Goal: Task Accomplishment & Management: Use online tool/utility

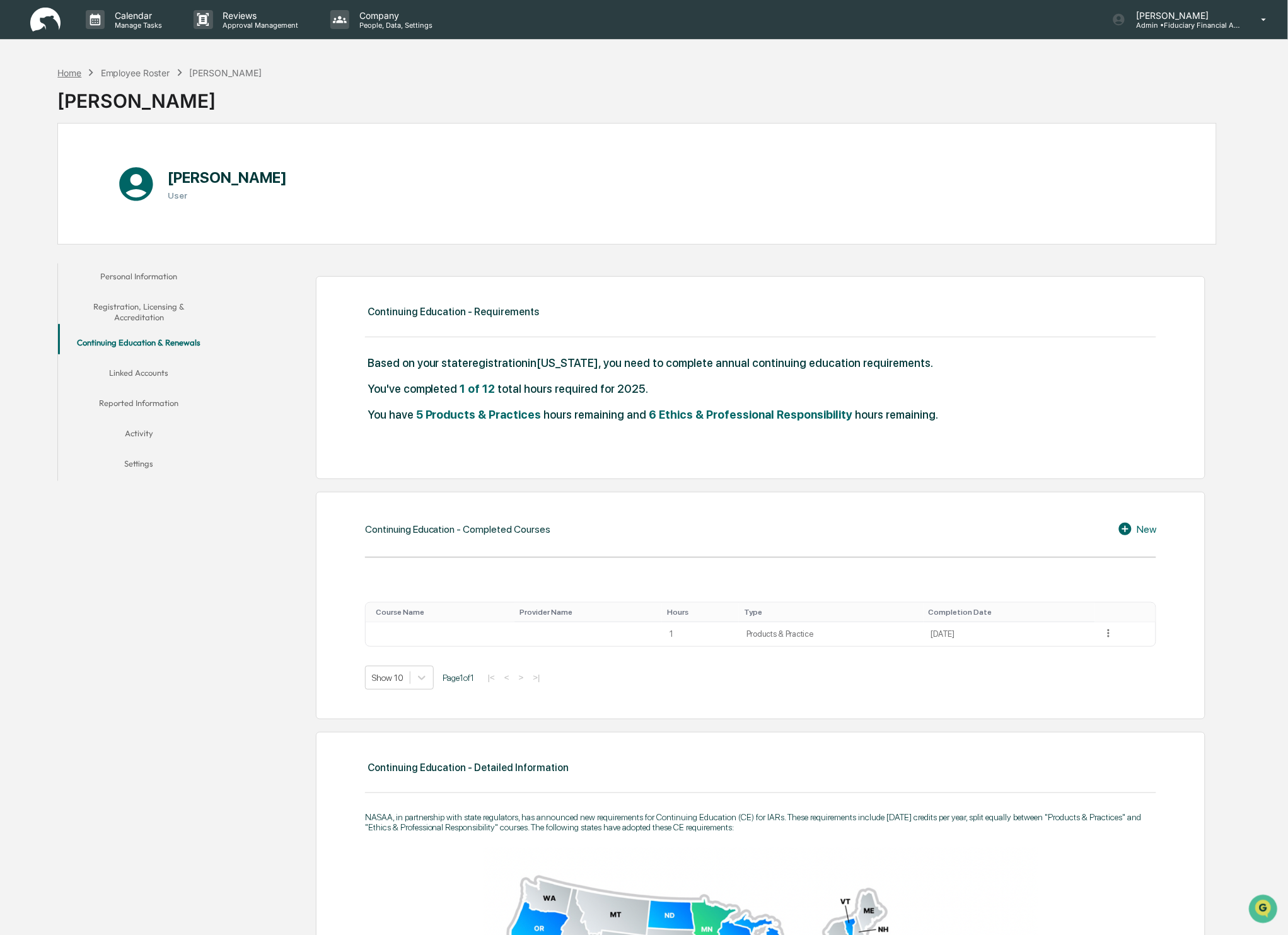
click at [75, 72] on div "Home" at bounding box center [69, 73] width 24 height 10
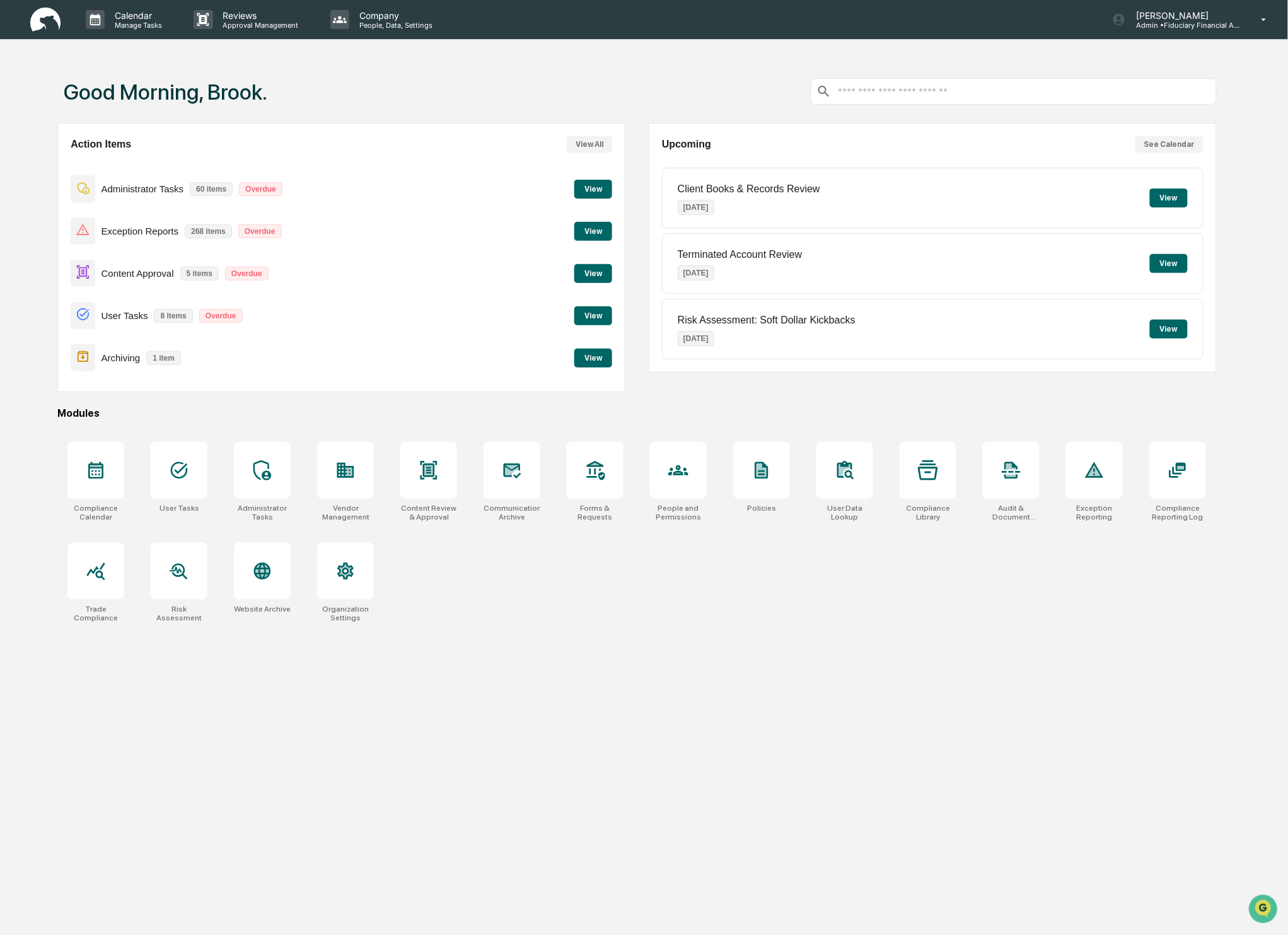
click at [602, 267] on button "View" at bounding box center [593, 274] width 38 height 19
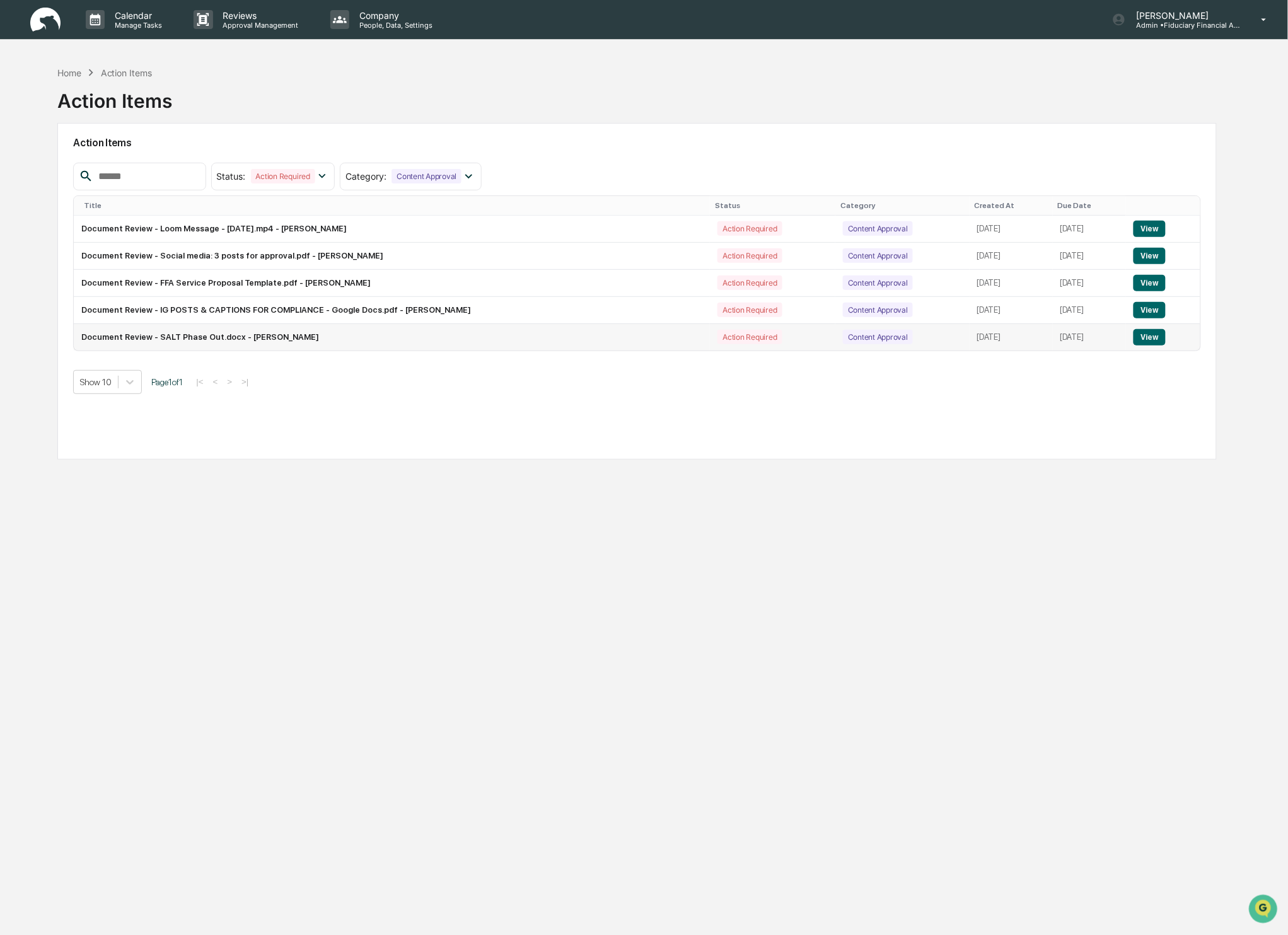
click at [1145, 339] on button "View" at bounding box center [1150, 337] width 32 height 16
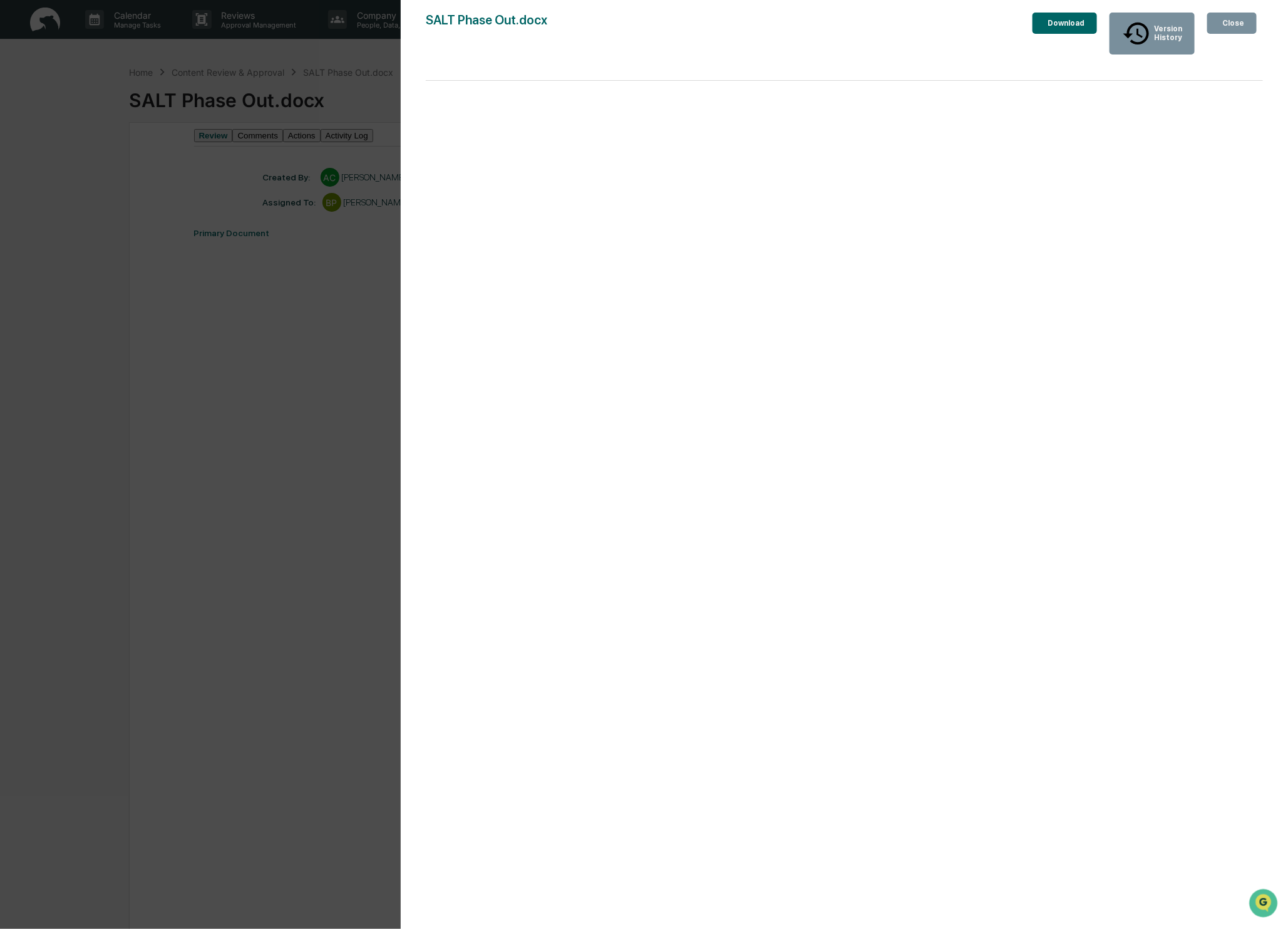
click at [1248, 20] on button "Close" at bounding box center [1232, 23] width 50 height 22
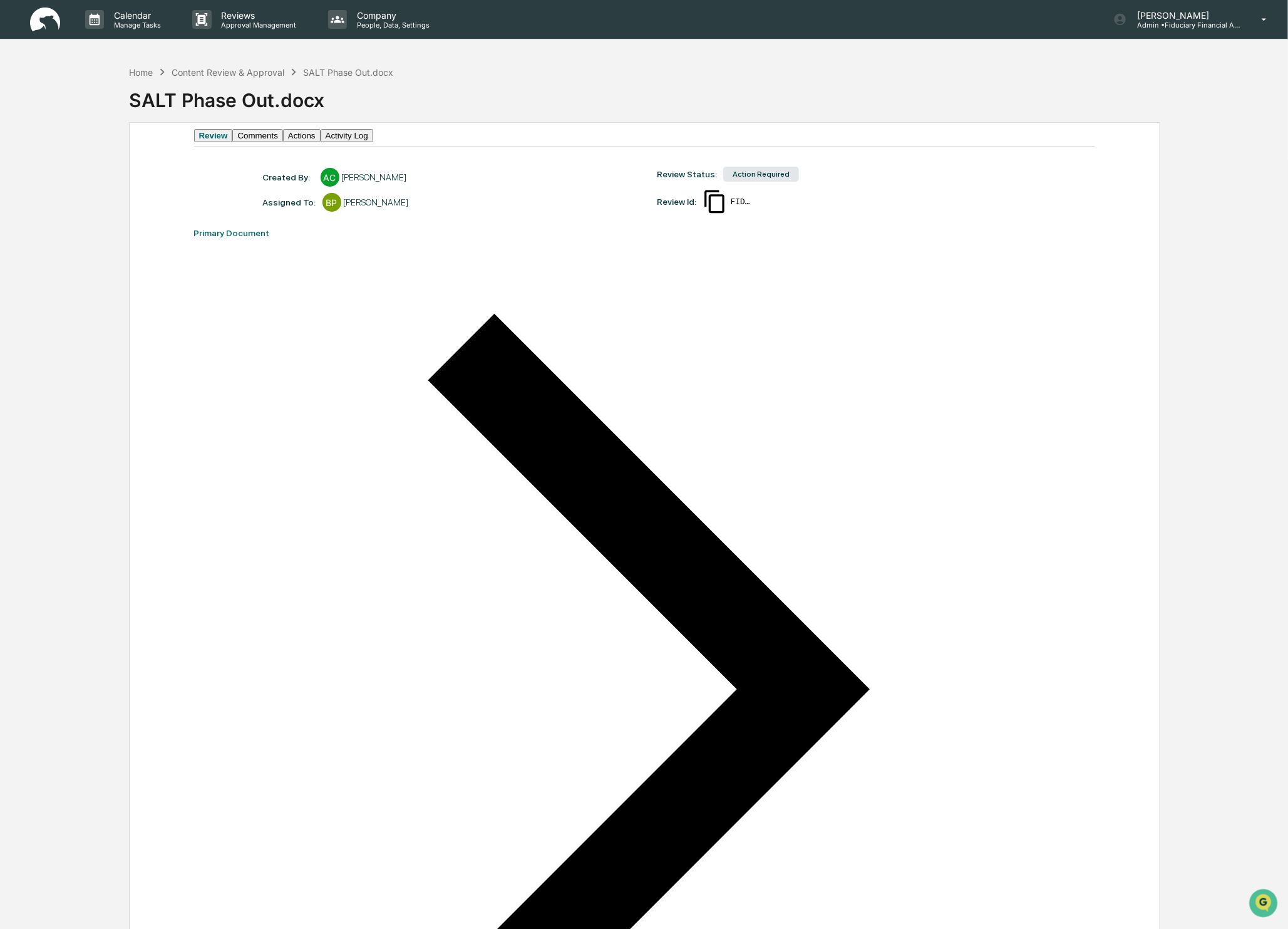
click at [282, 137] on button "Comments" at bounding box center [257, 135] width 50 height 13
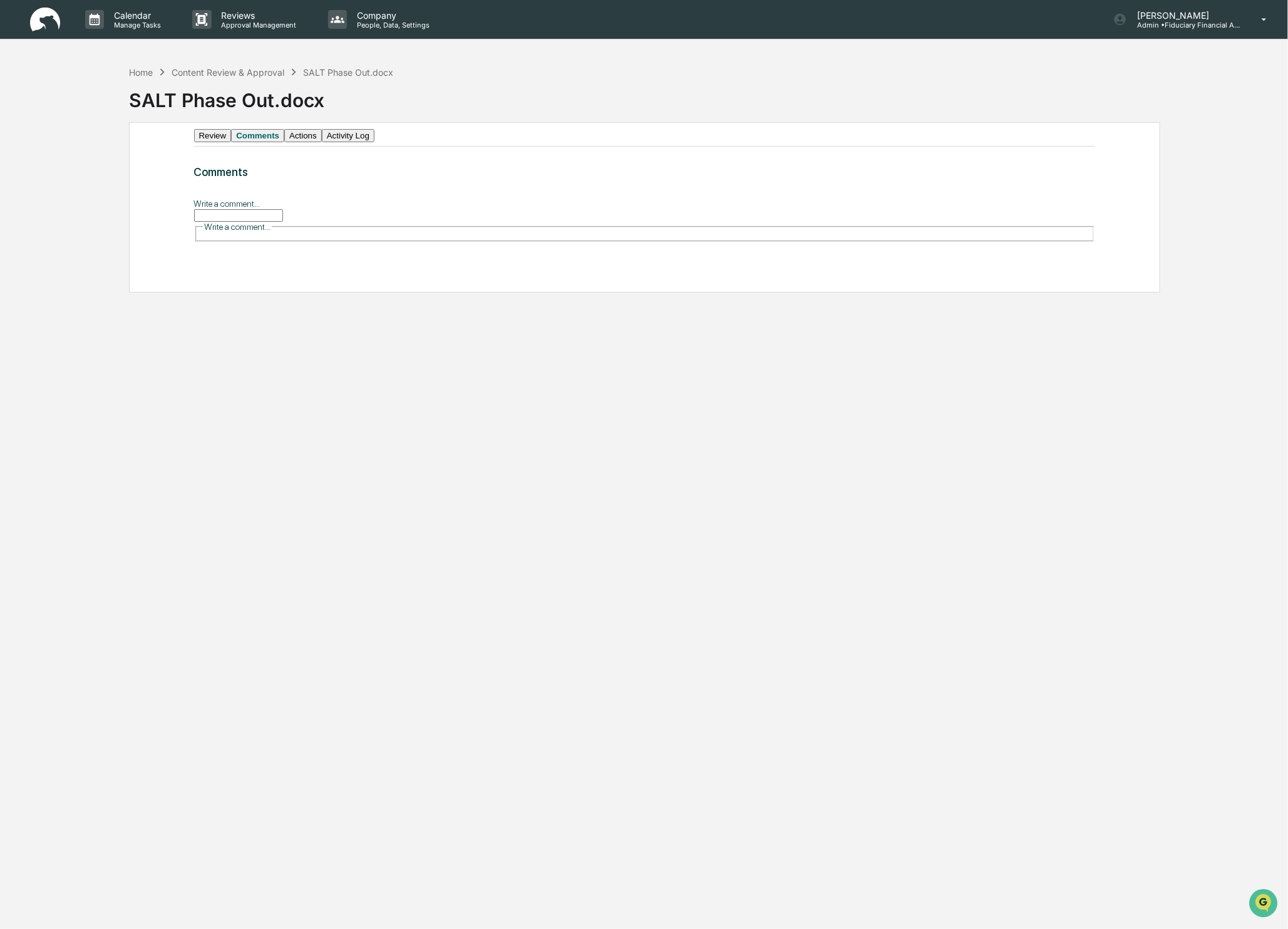
drag, startPoint x: 352, startPoint y: 146, endPoint x: 347, endPoint y: 151, distance: 7.1
click at [322, 142] on button "Actions" at bounding box center [304, 135] width 38 height 13
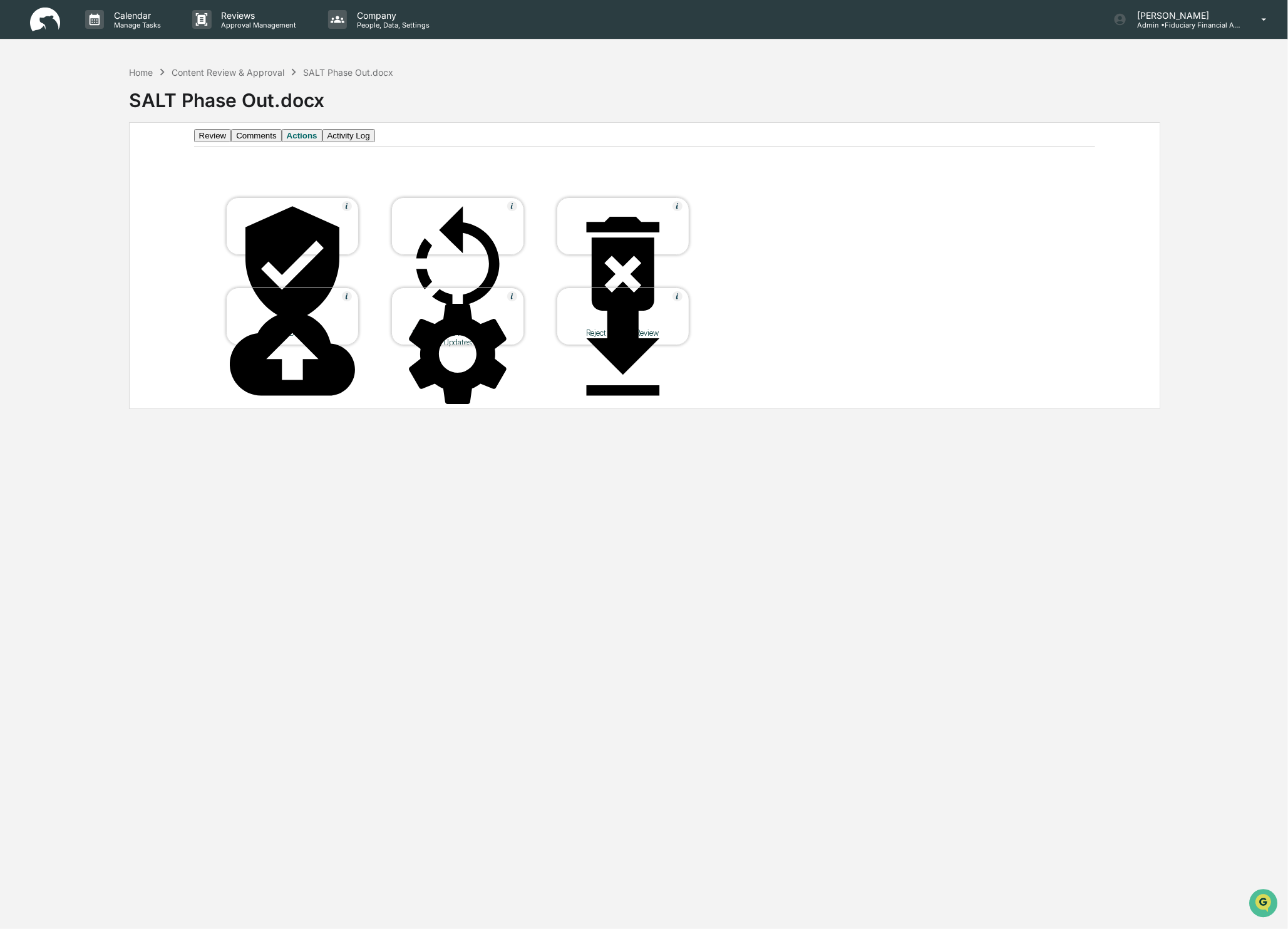
click at [270, 254] on div "Approve Document" at bounding box center [292, 225] width 132 height 58
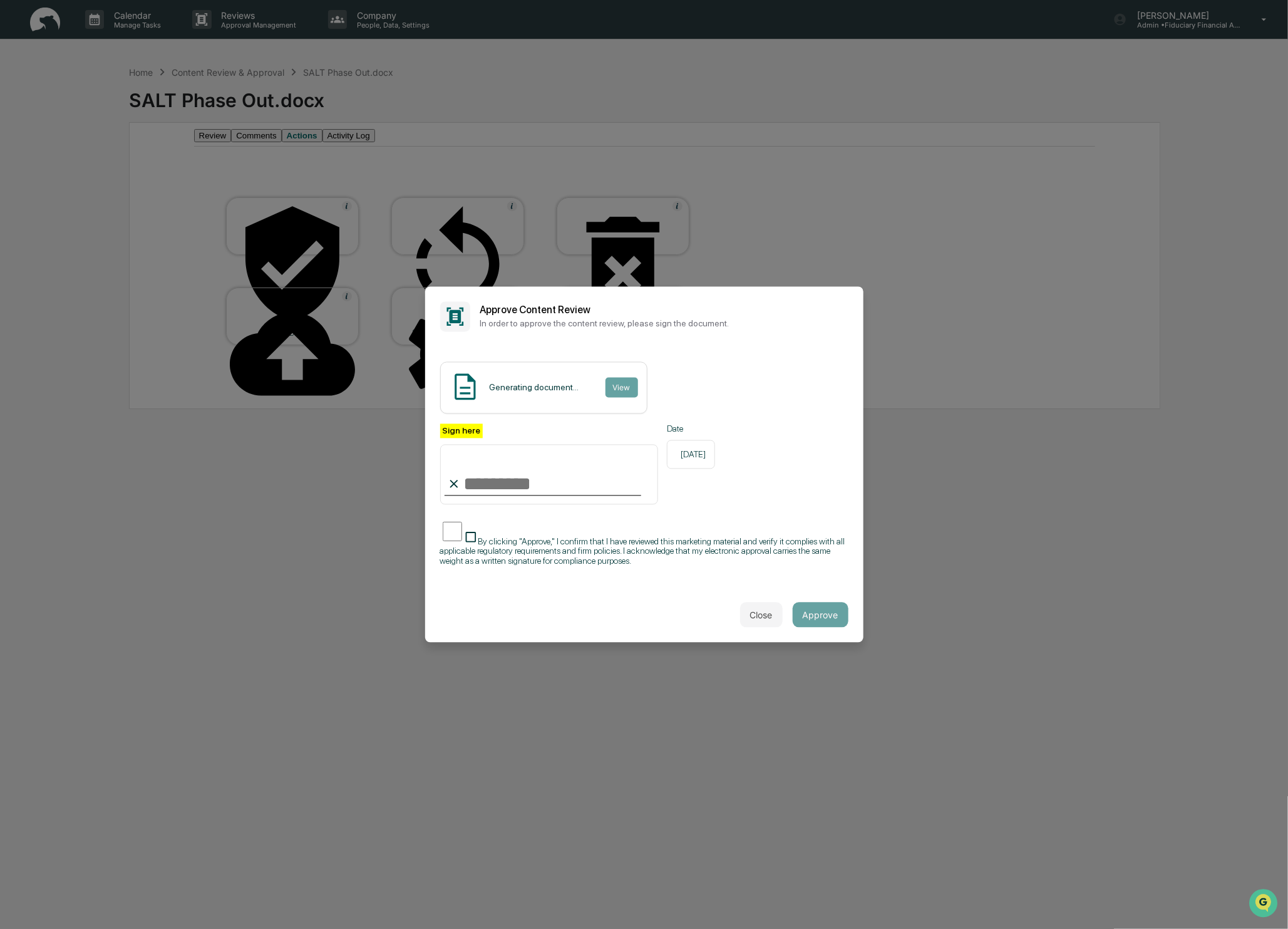
type input "**********"
click at [835, 618] on button "Approve" at bounding box center [820, 615] width 56 height 25
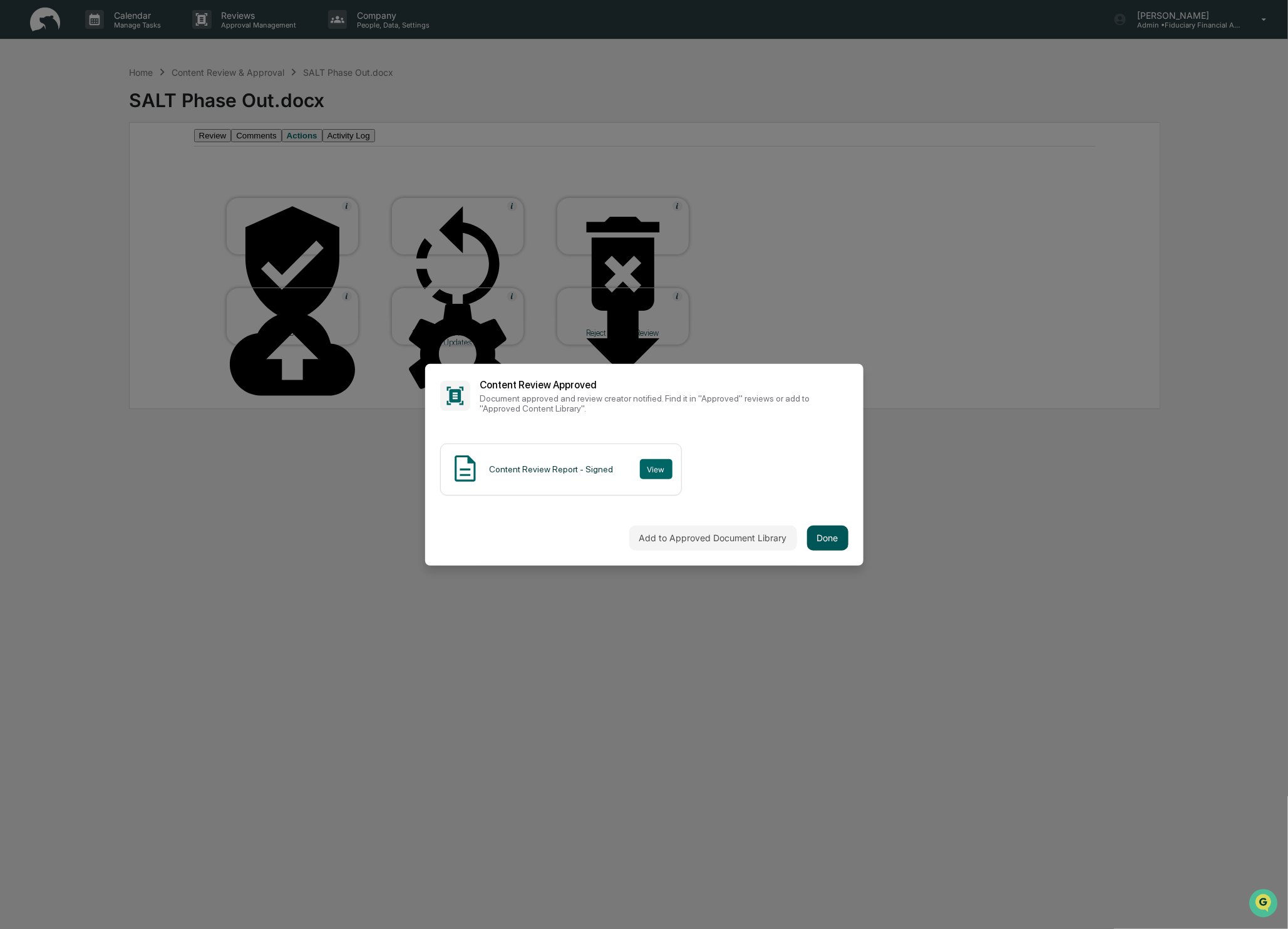
click at [819, 539] on button "Done" at bounding box center [828, 538] width 41 height 25
